Goal: Task Accomplishment & Management: Manage account settings

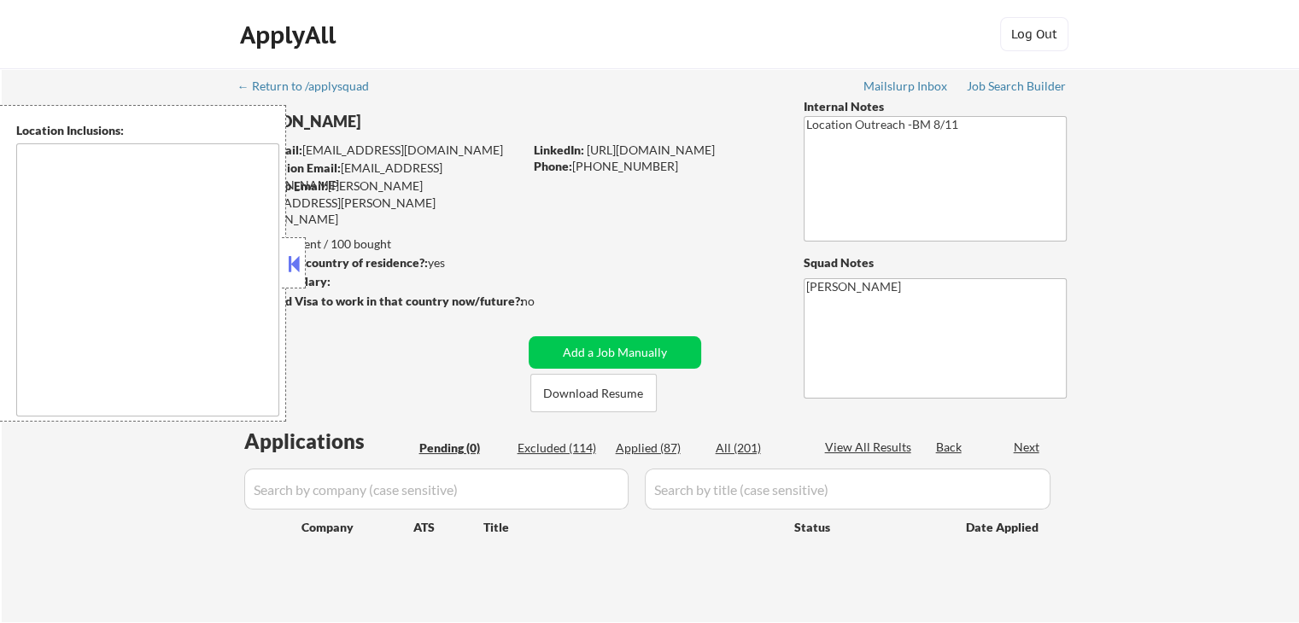
type textarea "[GEOGRAPHIC_DATA], [GEOGRAPHIC_DATA] [GEOGRAPHIC_DATA], [GEOGRAPHIC_DATA] [GEOG…"
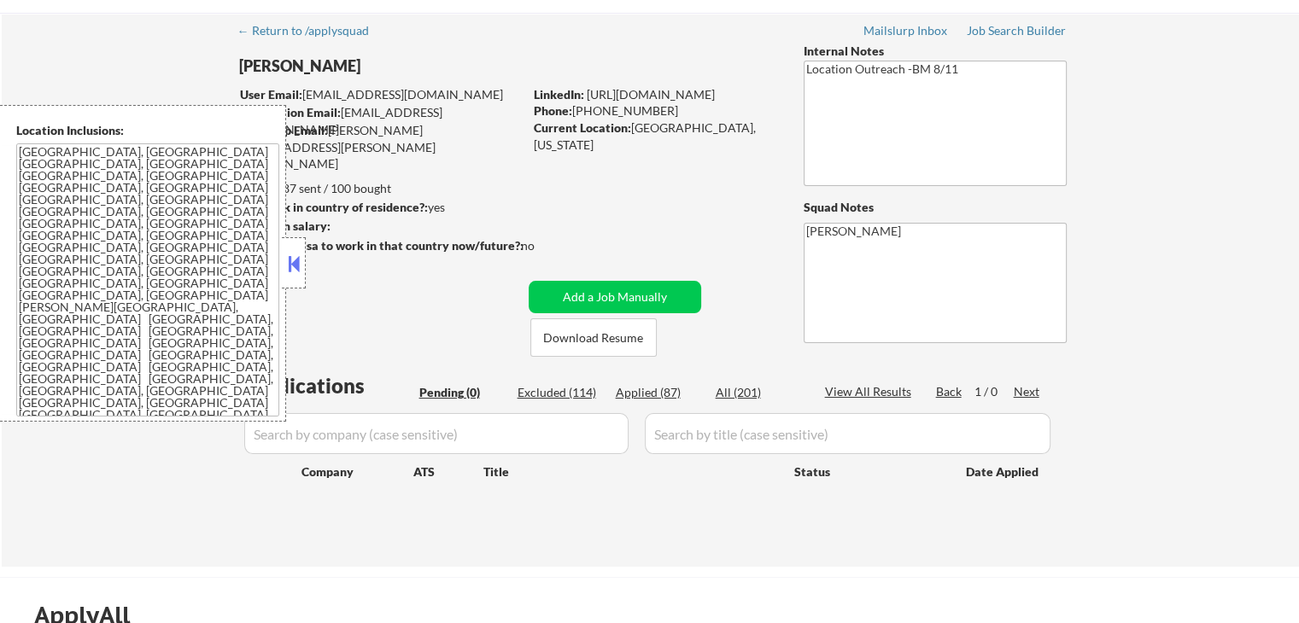
scroll to position [85, 0]
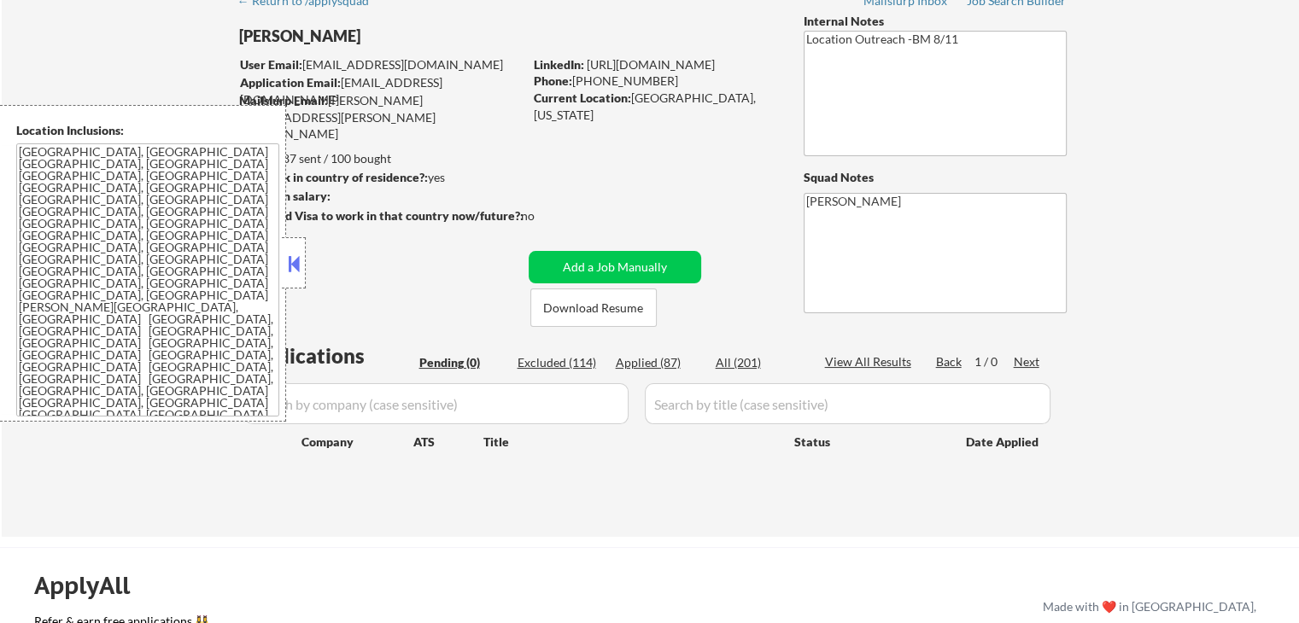
click at [662, 366] on div "Applied (87)" at bounding box center [658, 362] width 85 height 17
select select ""applied""
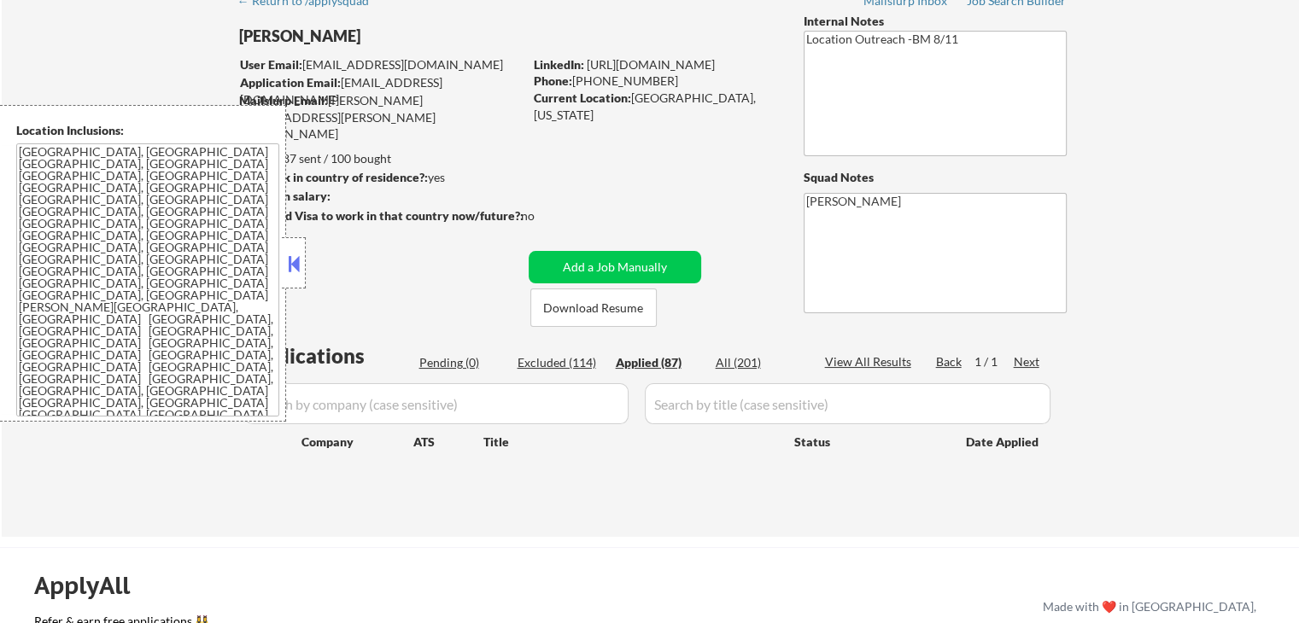
select select ""applied""
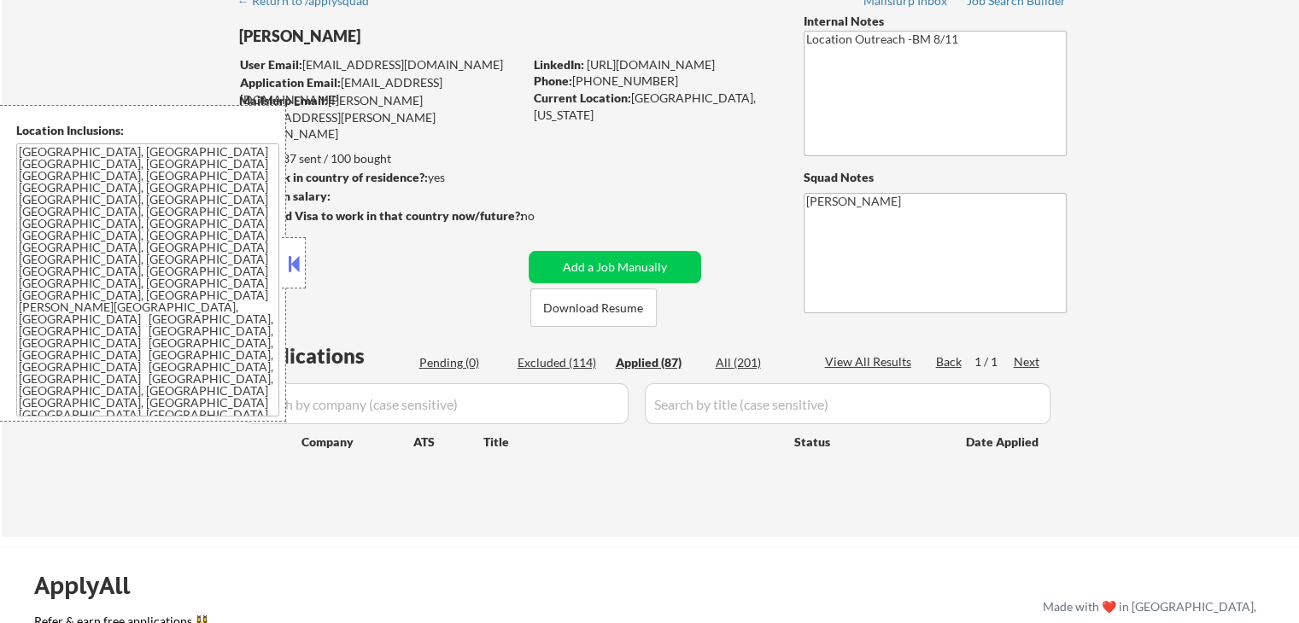
select select ""applied""
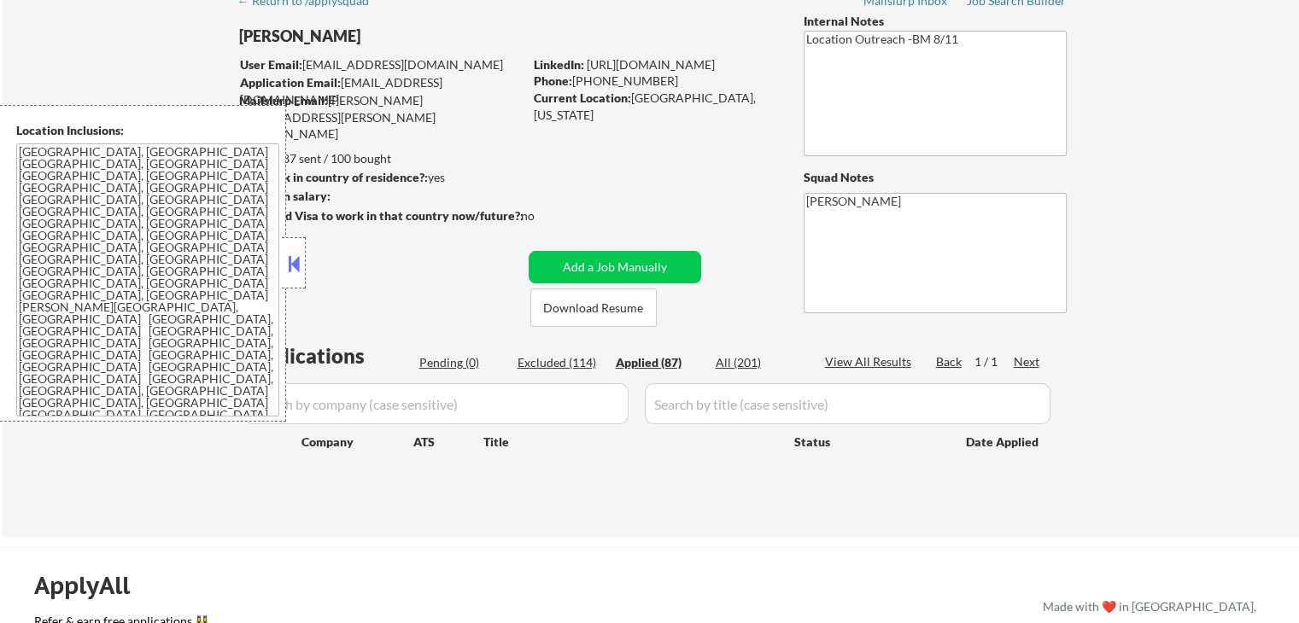
select select ""applied""
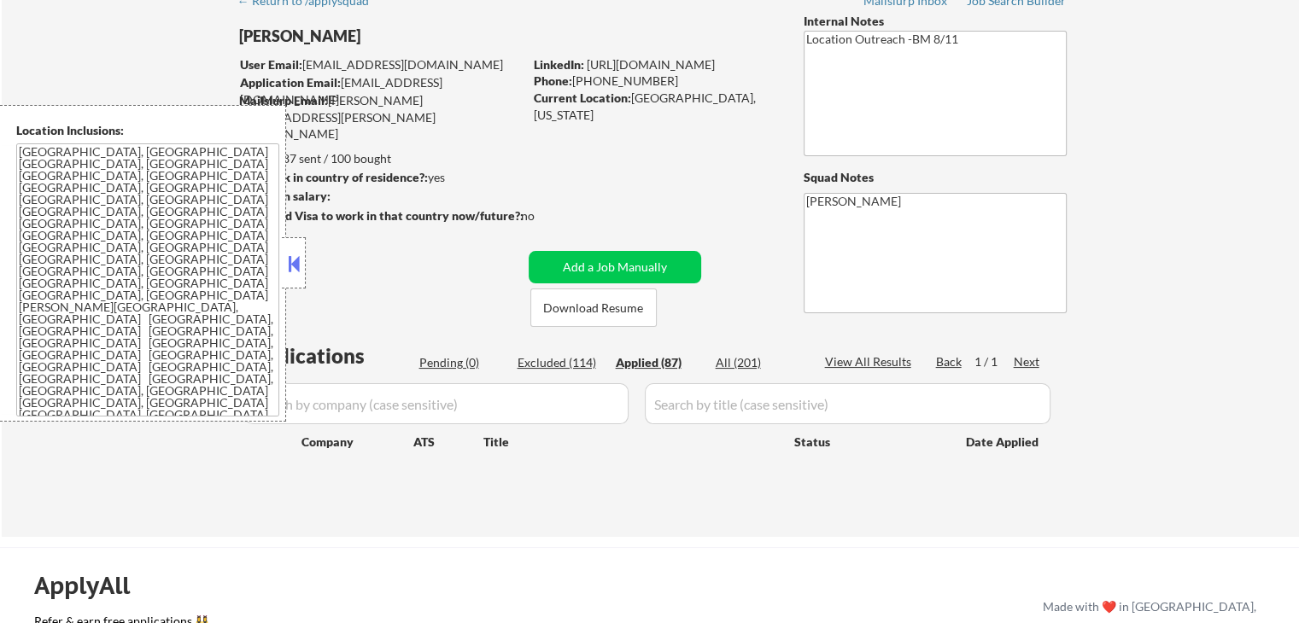
select select ""applied""
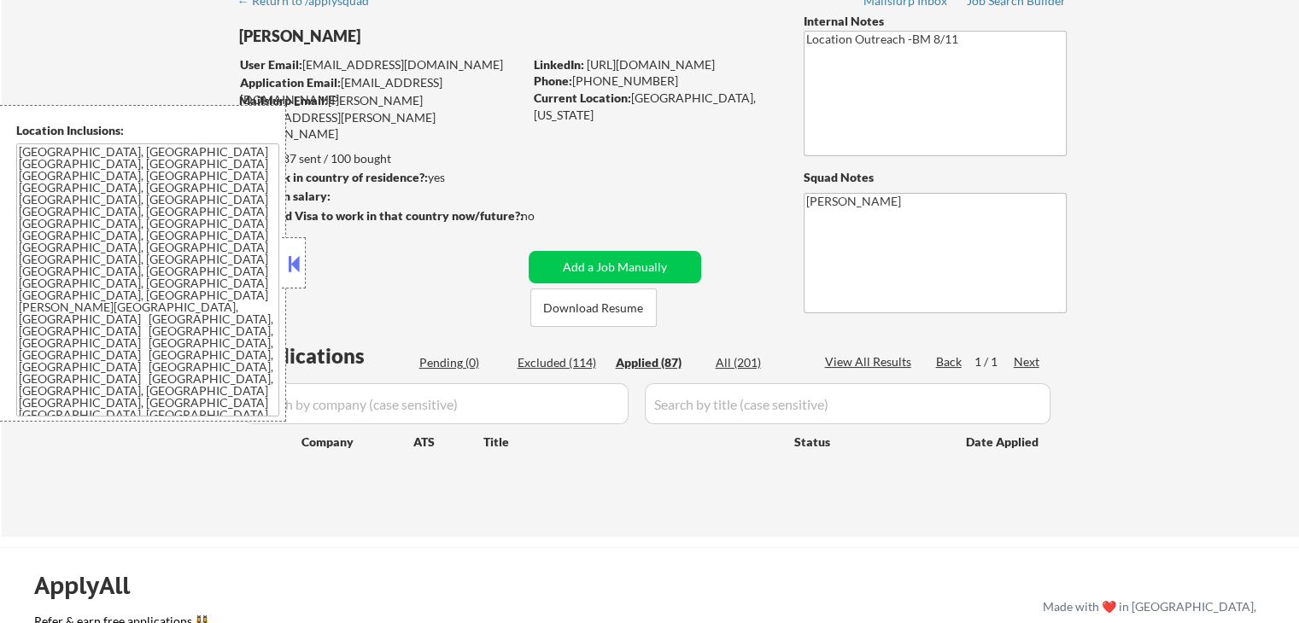
select select ""applied""
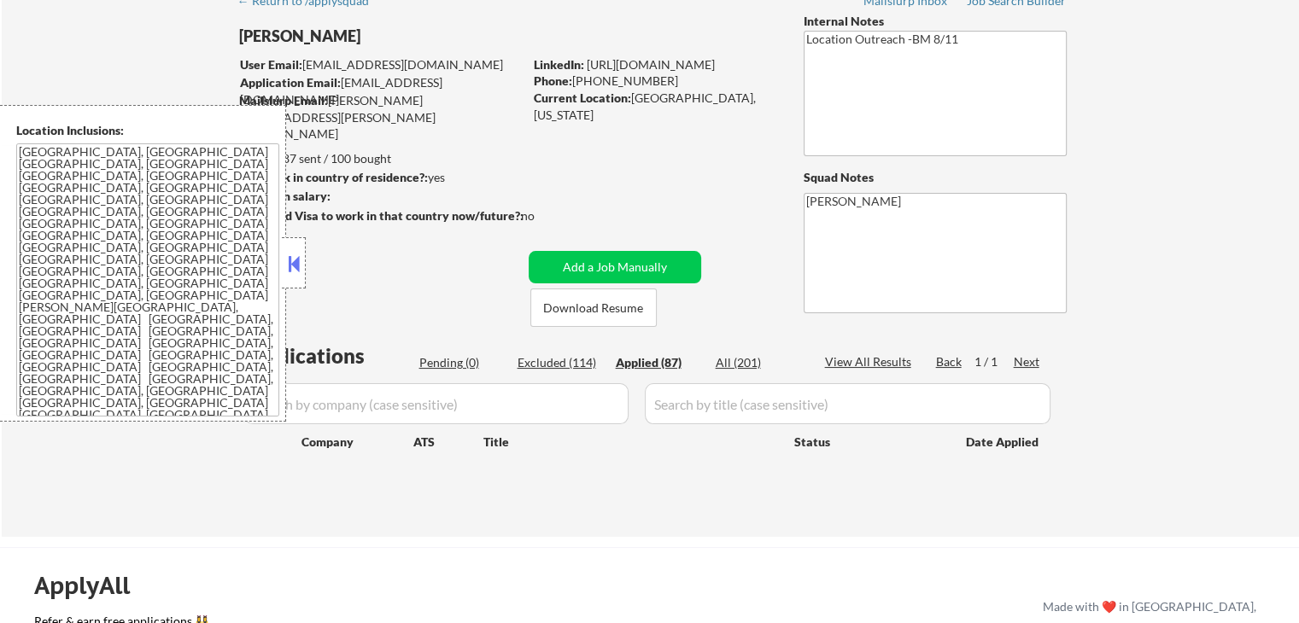
select select ""applied""
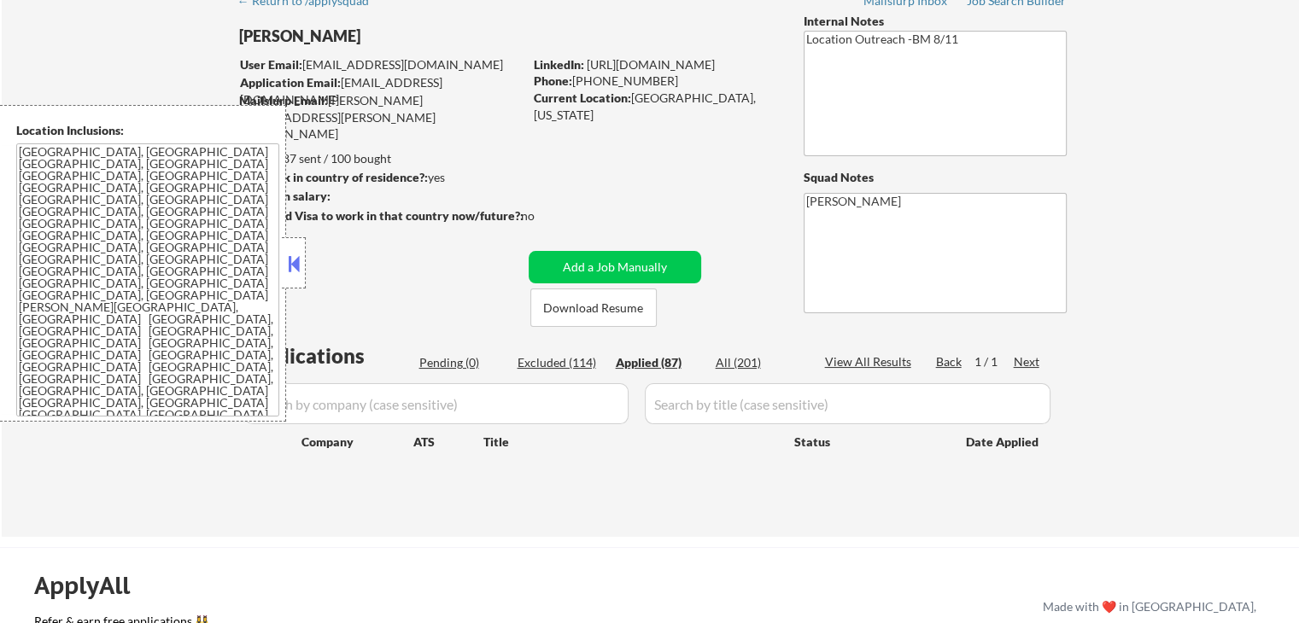
select select ""applied""
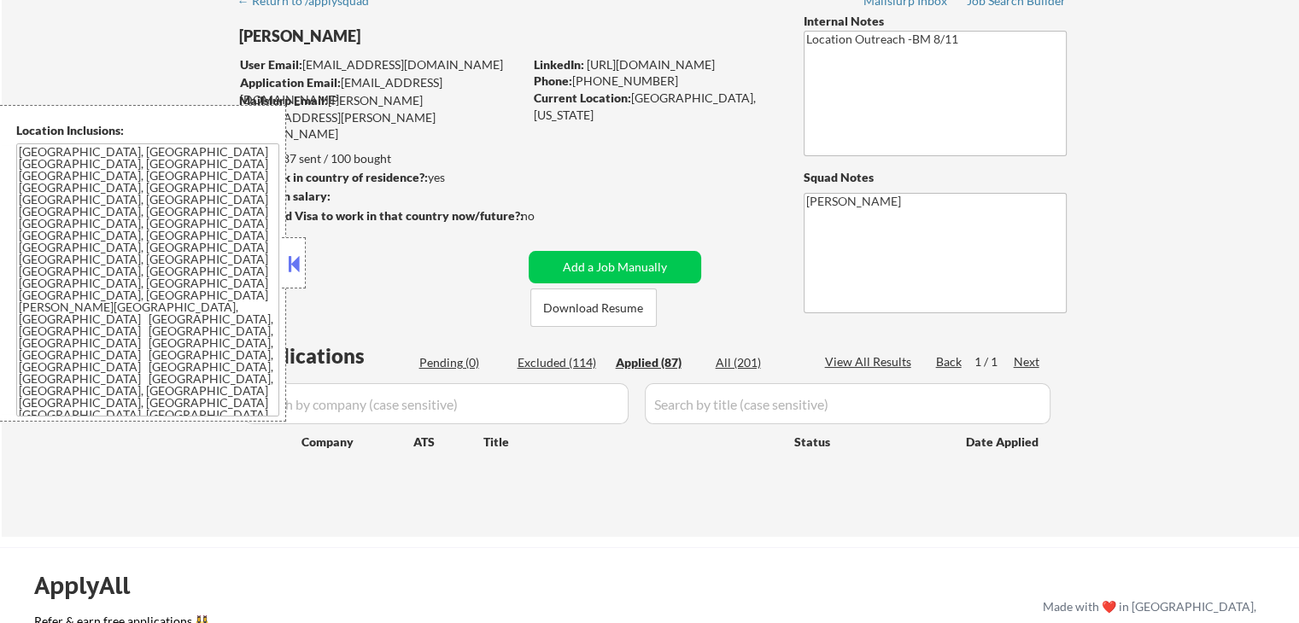
select select ""applied""
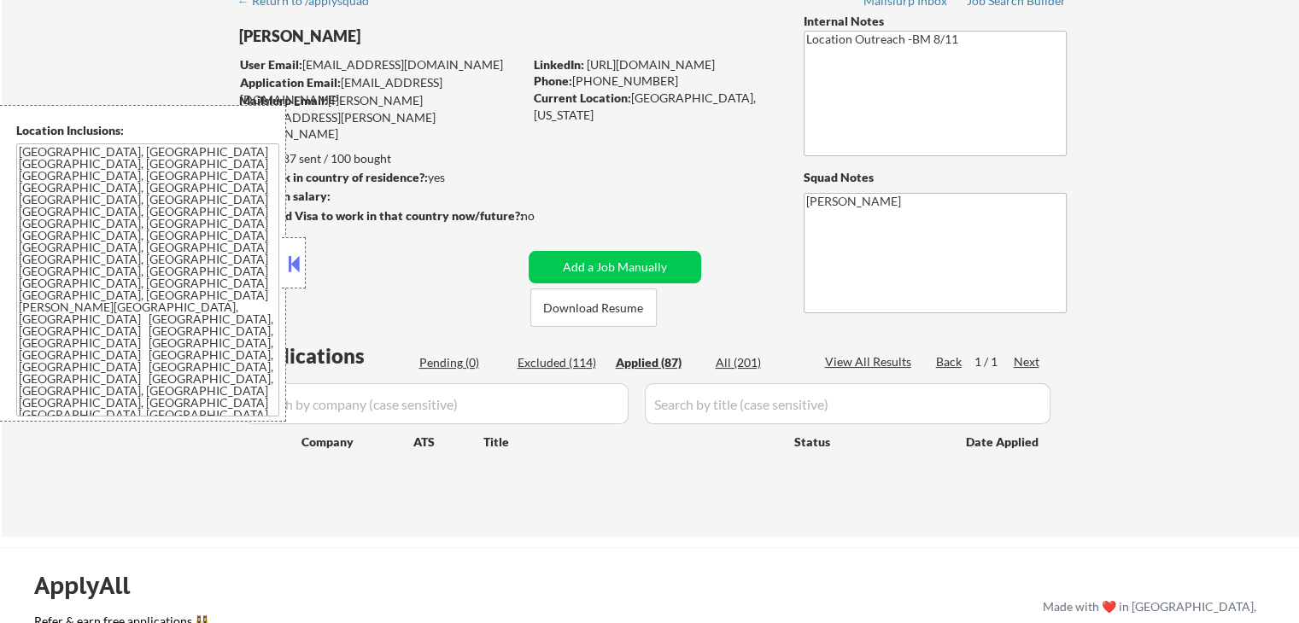
select select ""applied""
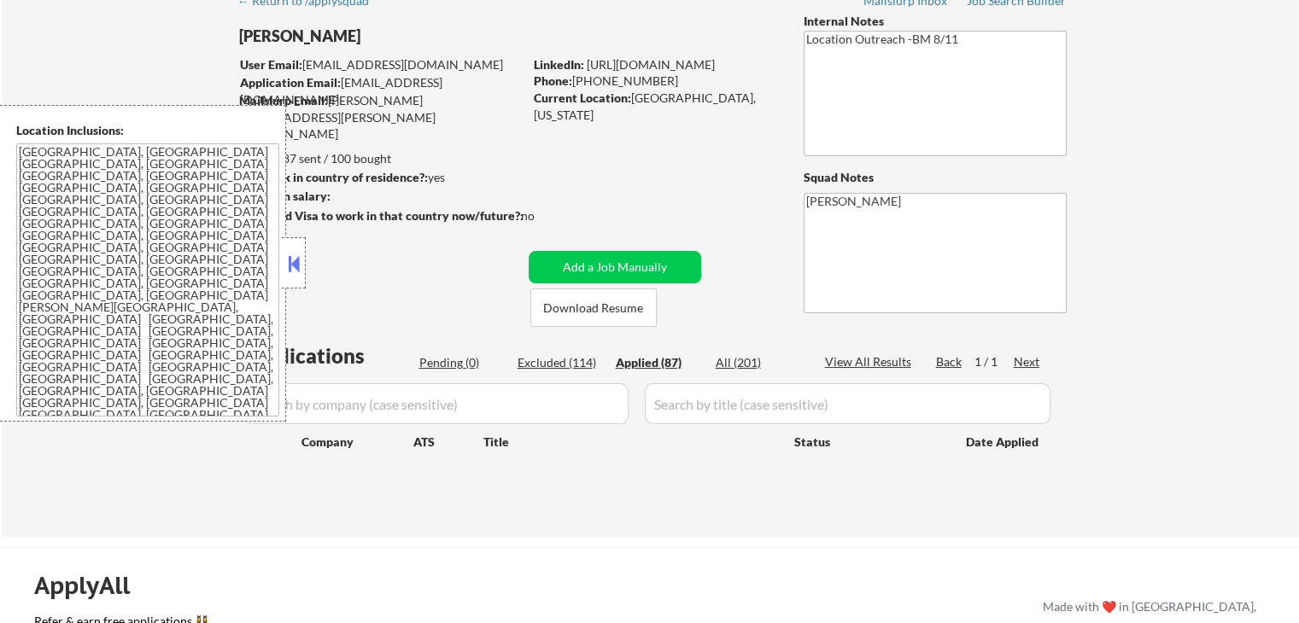
select select ""applied""
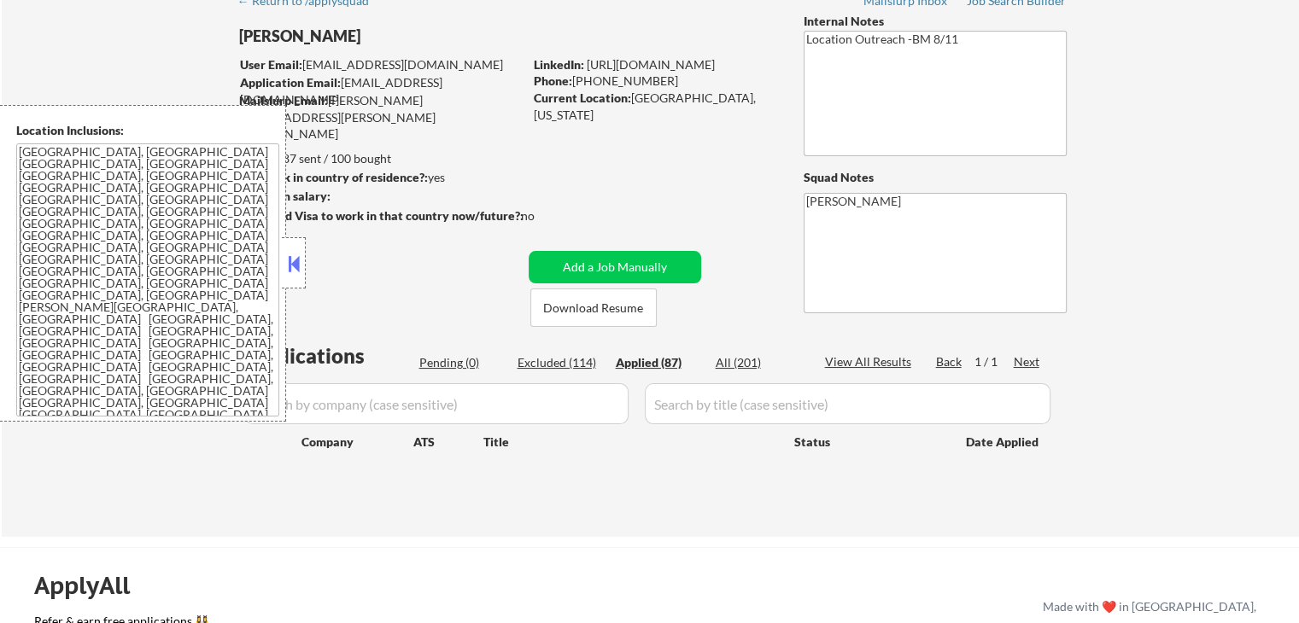
select select ""applied""
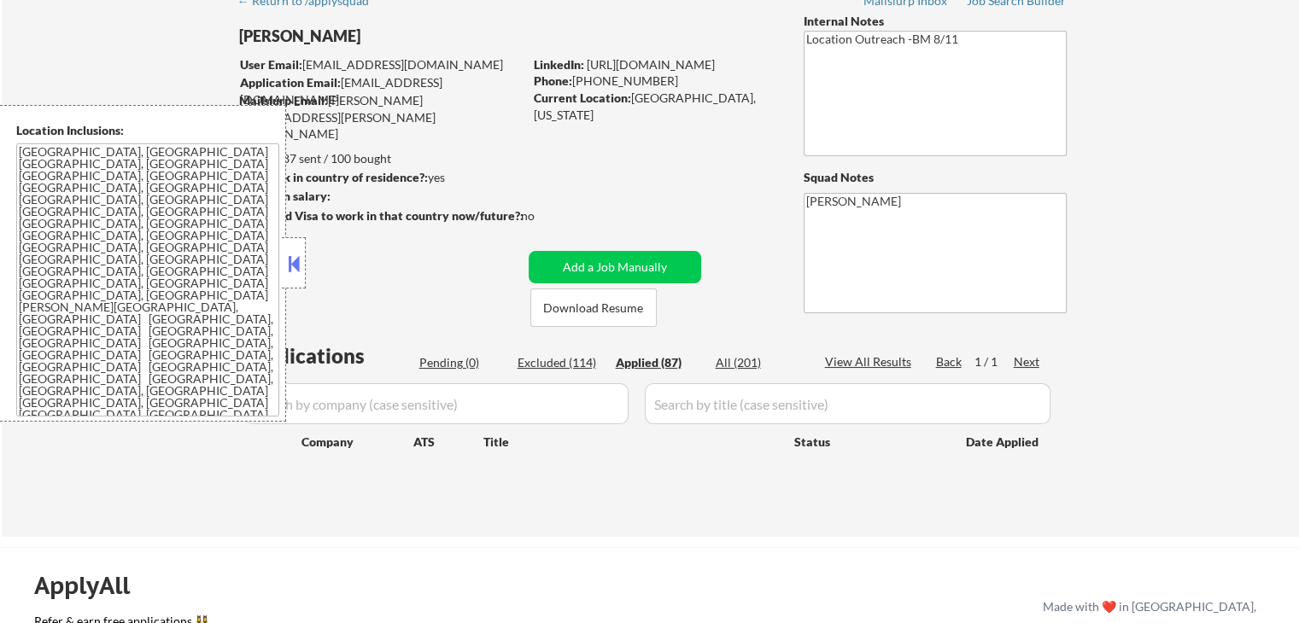
select select ""applied""
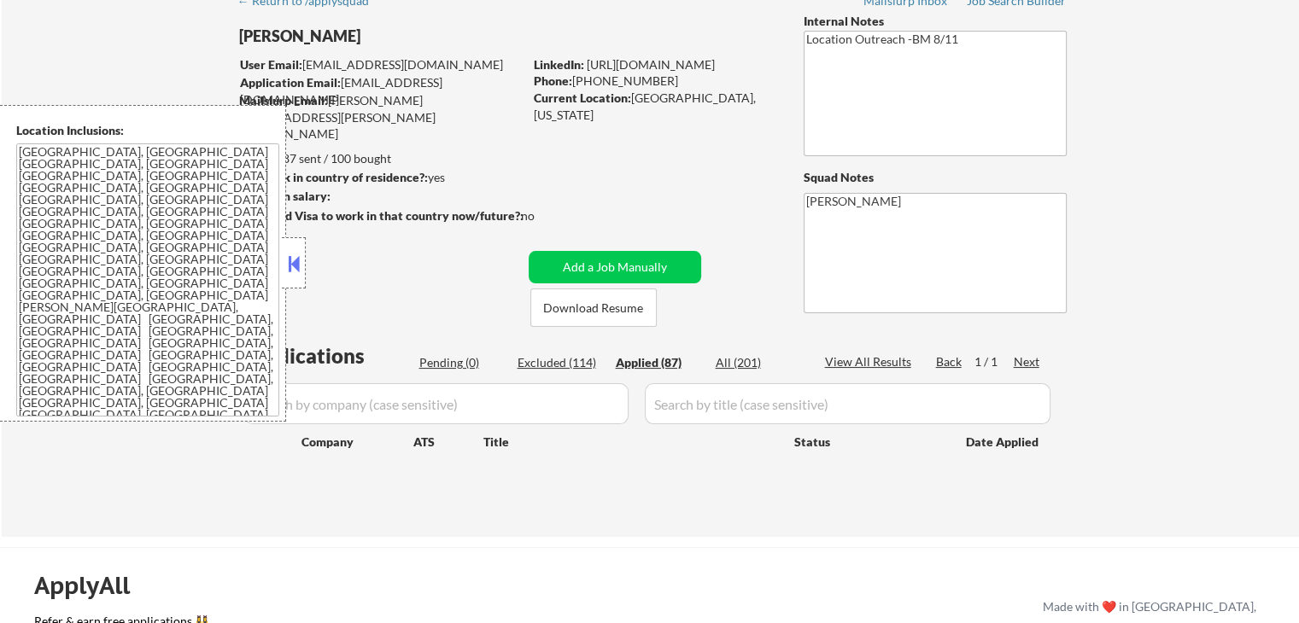
select select ""applied""
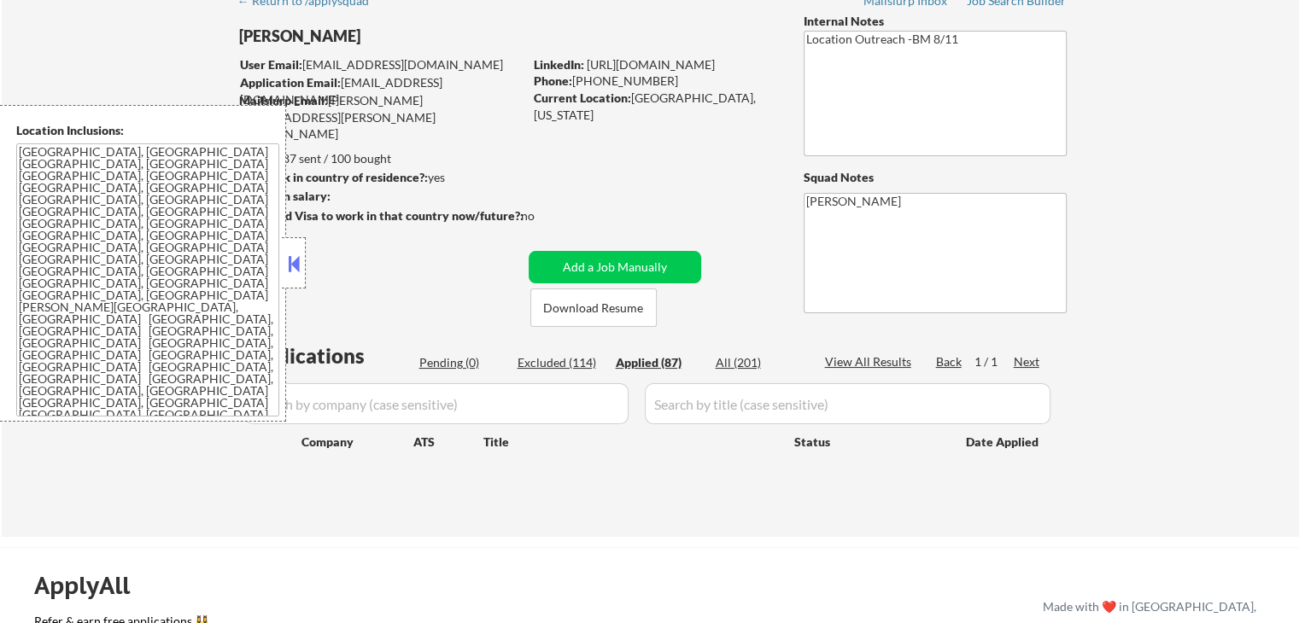
select select ""applied""
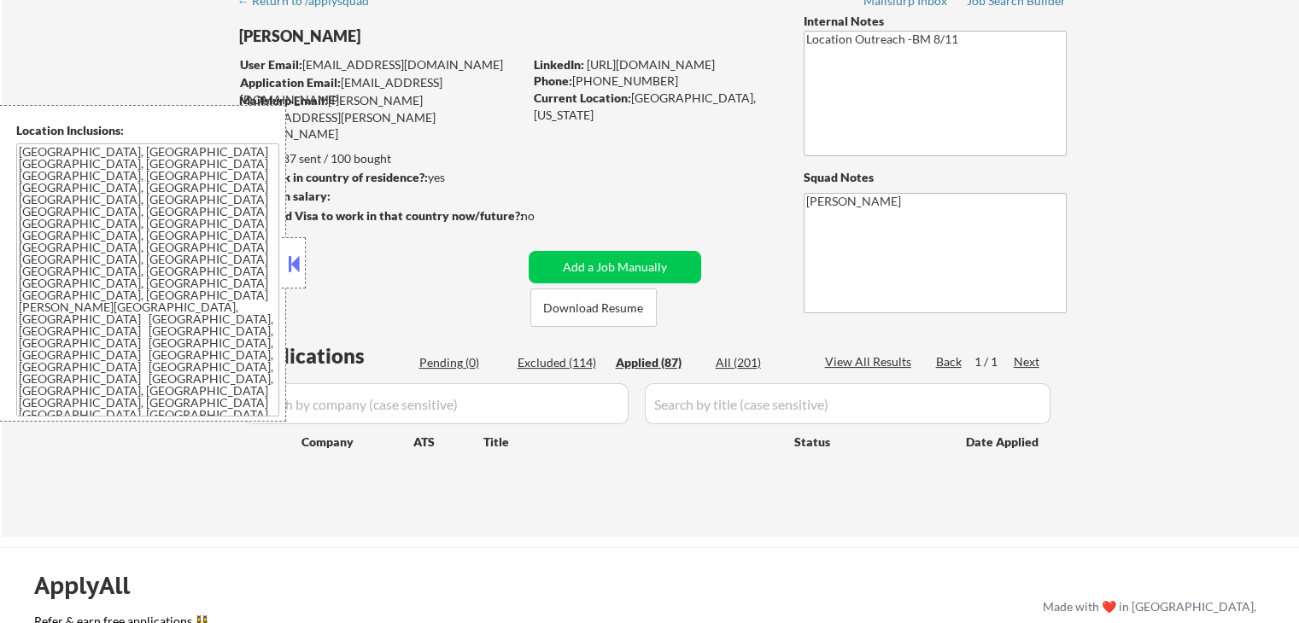
select select ""applied""
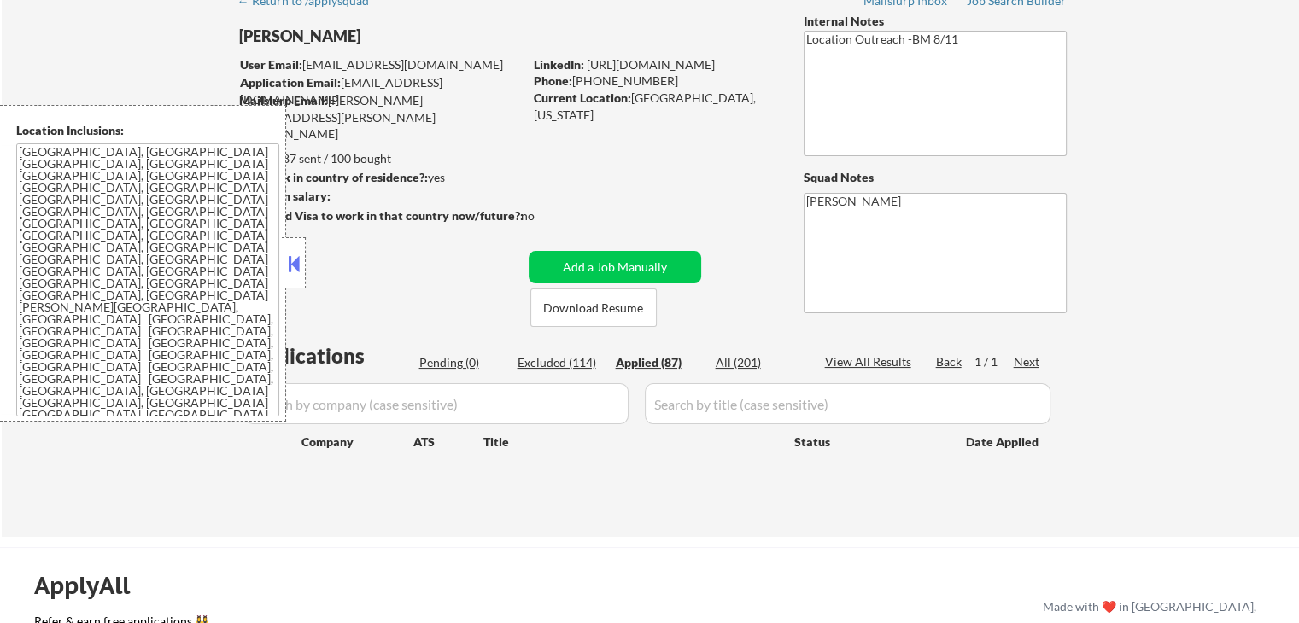
select select ""applied""
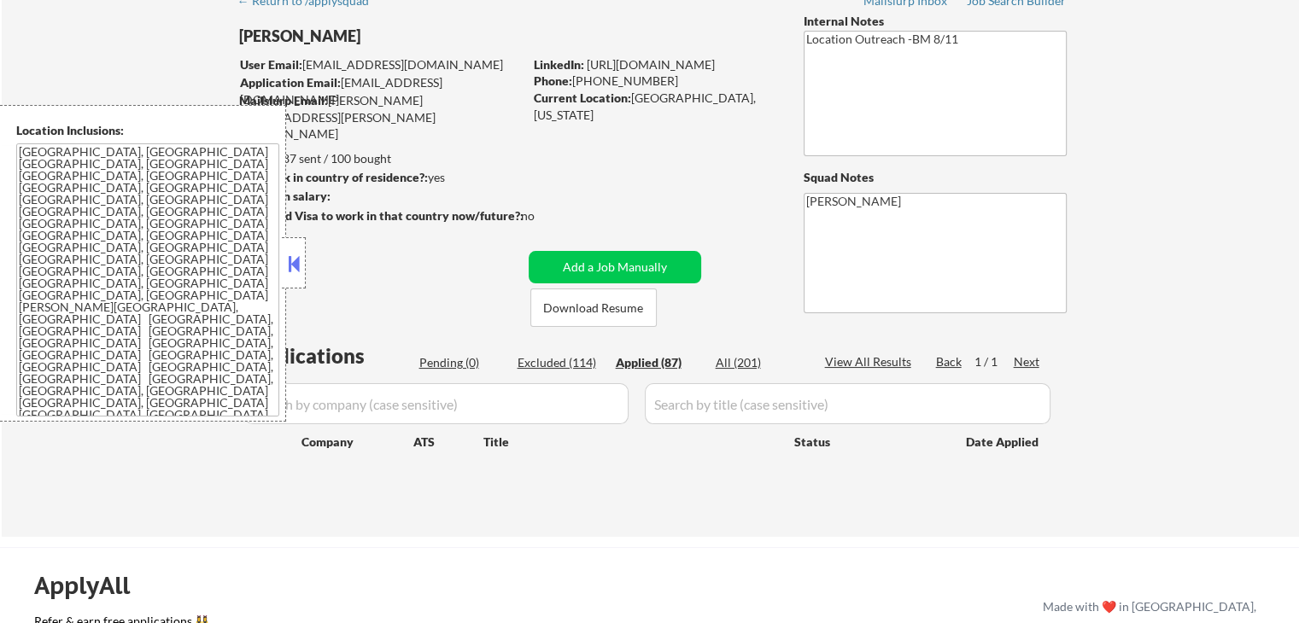
select select ""applied""
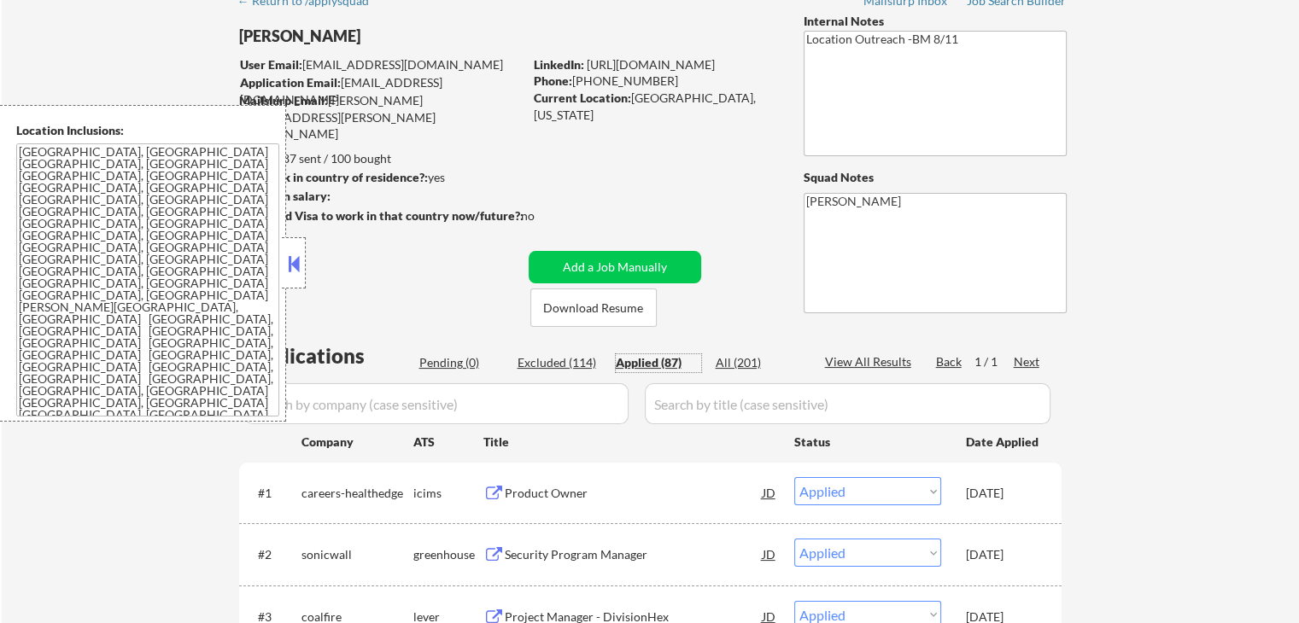
click at [461, 371] on div "Pending (0)" at bounding box center [461, 363] width 85 height 18
